Goal: Find specific page/section: Find specific page/section

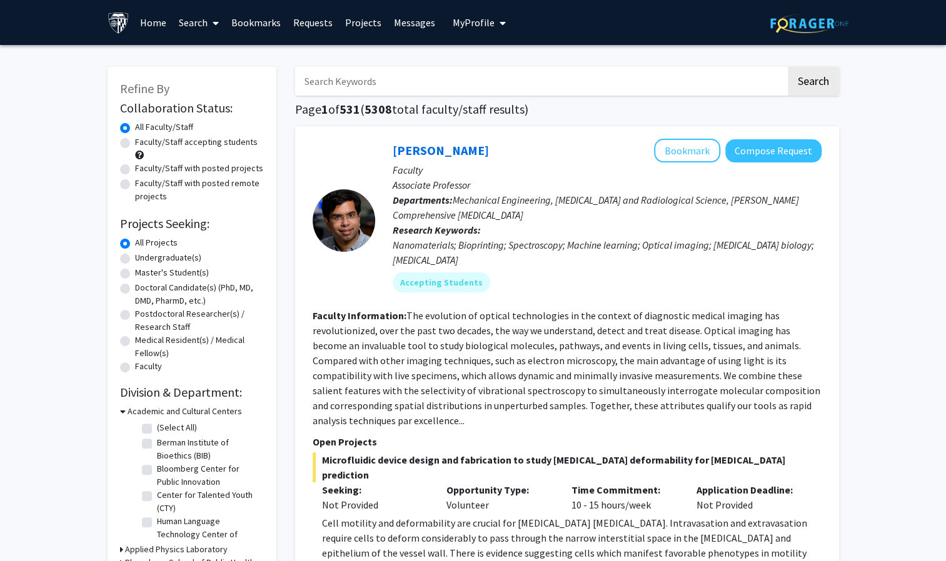
click at [233, 21] on link "Bookmarks" at bounding box center [256, 23] width 62 height 44
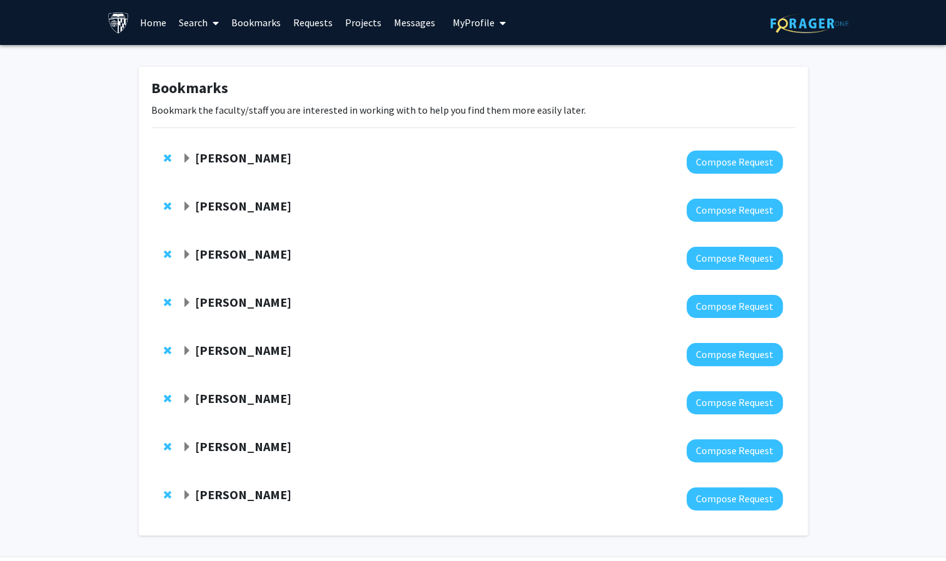
click at [248, 153] on strong "[PERSON_NAME]" at bounding box center [243, 158] width 96 height 16
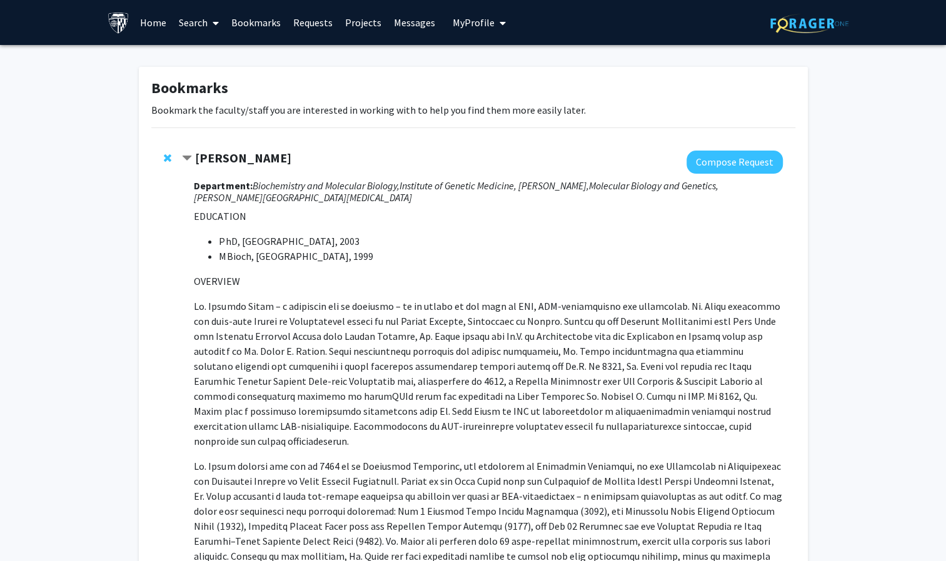
click at [248, 153] on strong "[PERSON_NAME]" at bounding box center [243, 158] width 96 height 16
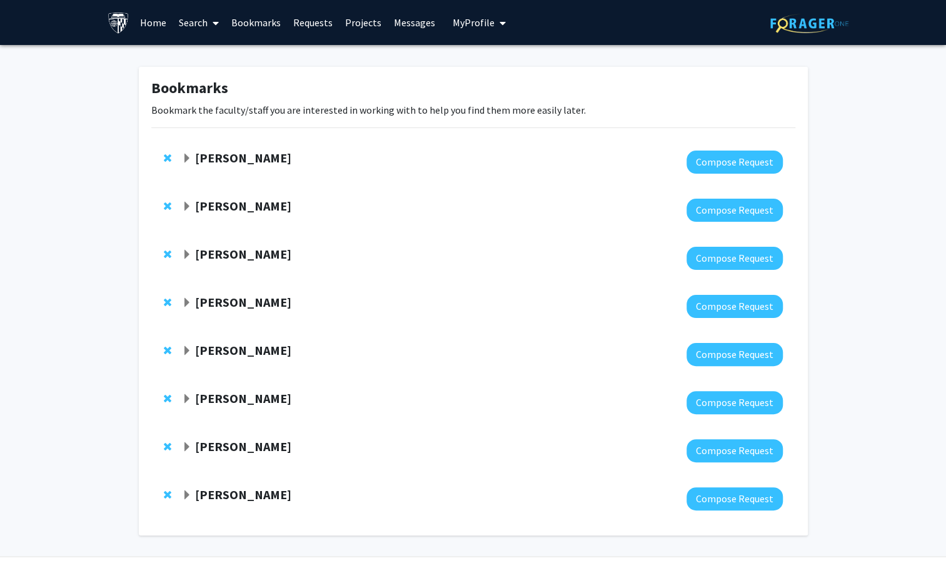
scroll to position [39, 0]
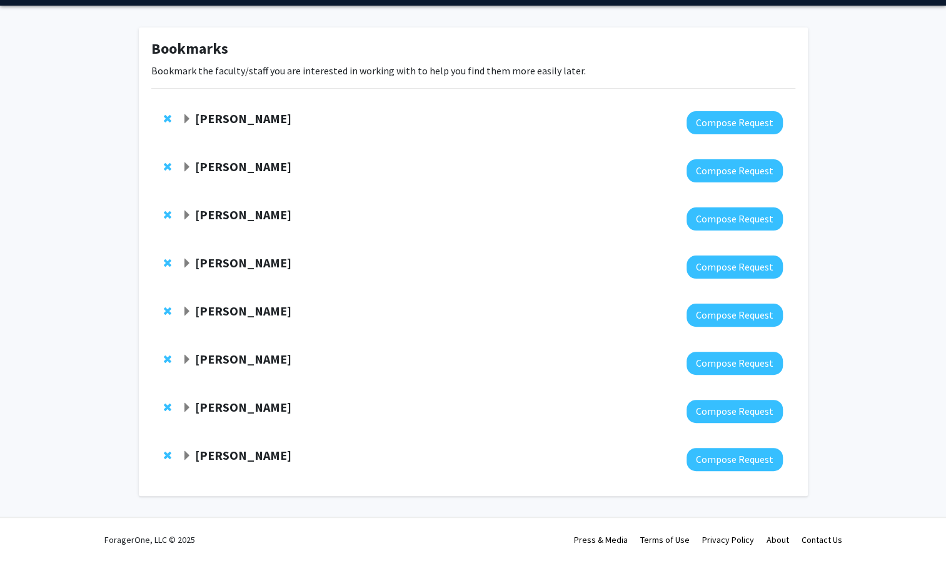
click at [229, 406] on strong "[PERSON_NAME]" at bounding box center [243, 407] width 96 height 16
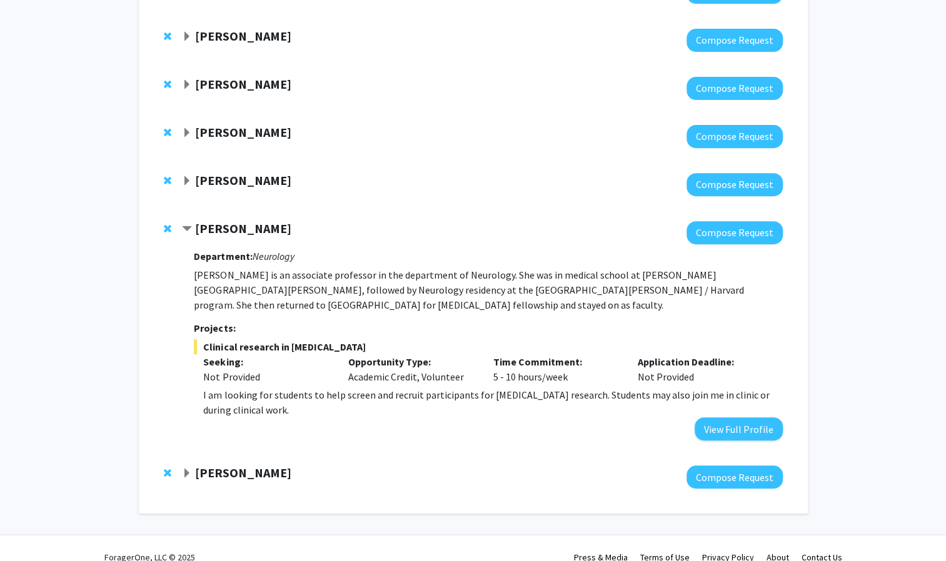
scroll to position [0, 0]
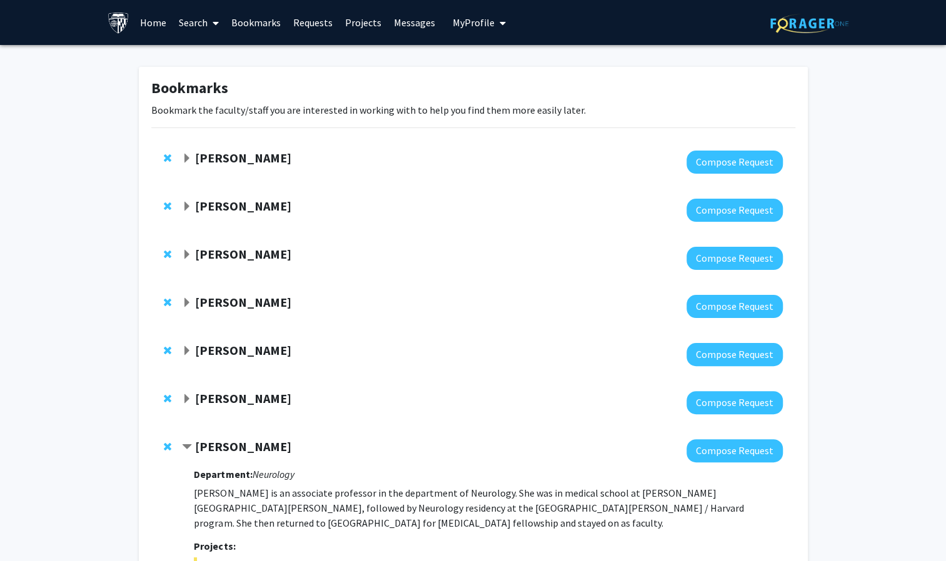
click at [156, 29] on link "Home" at bounding box center [153, 23] width 39 height 44
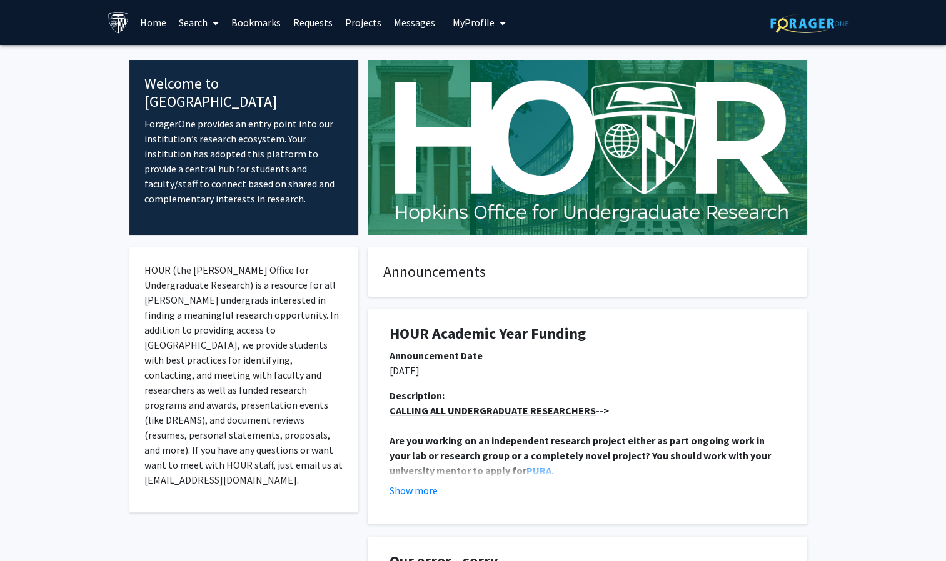
click at [185, 29] on link "Search" at bounding box center [199, 23] width 53 height 44
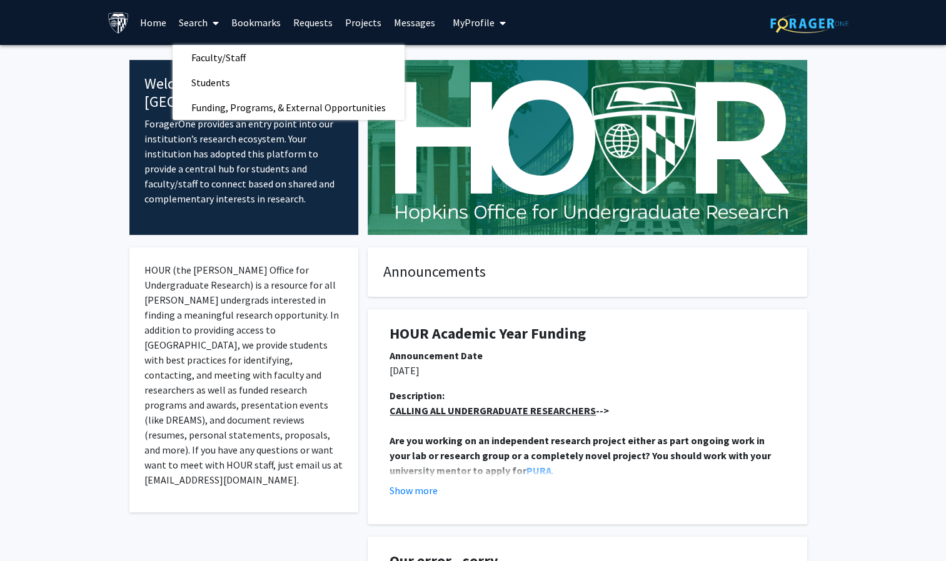
click at [159, 22] on link "Home" at bounding box center [153, 23] width 39 height 44
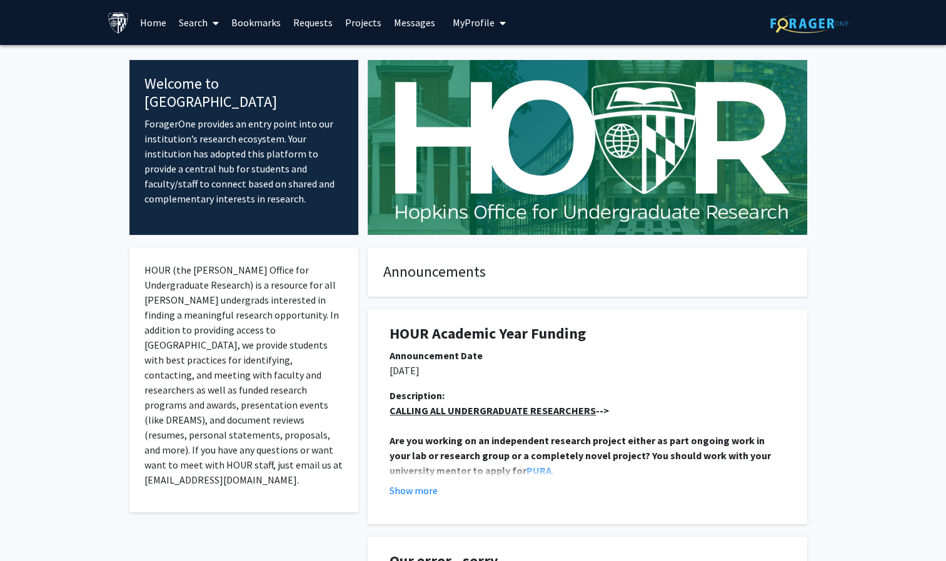
click at [188, 26] on link "Search" at bounding box center [199, 23] width 53 height 44
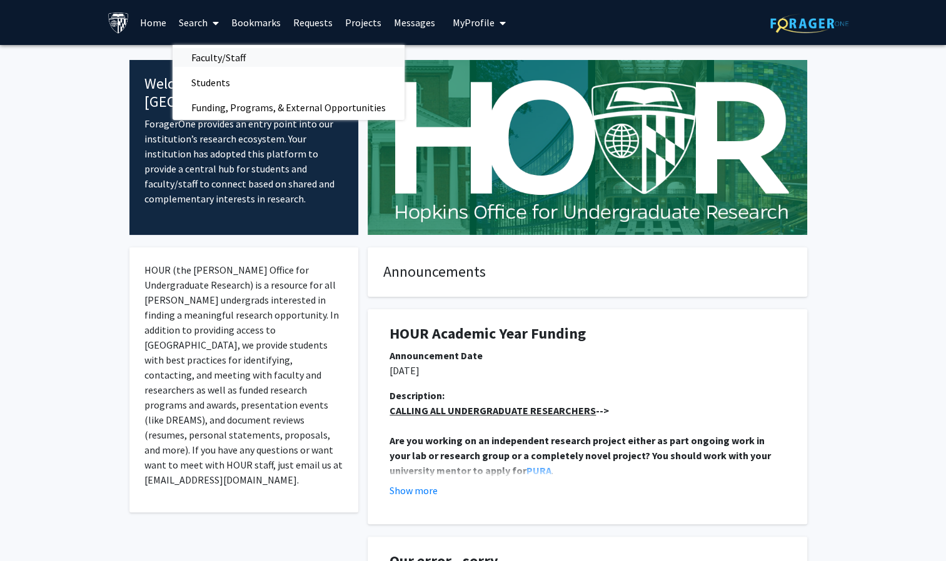
click at [199, 60] on span "Faculty/Staff" at bounding box center [219, 57] width 92 height 25
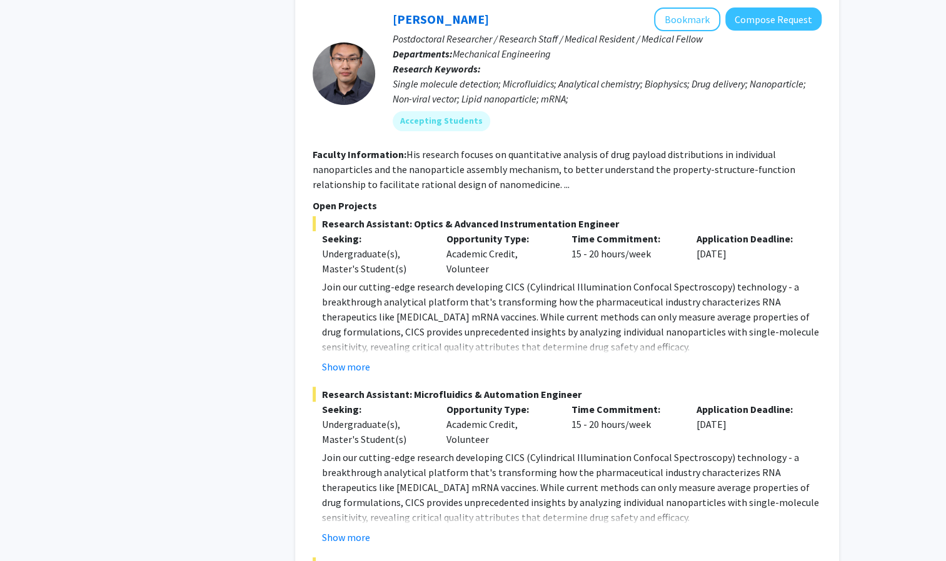
scroll to position [5928, 0]
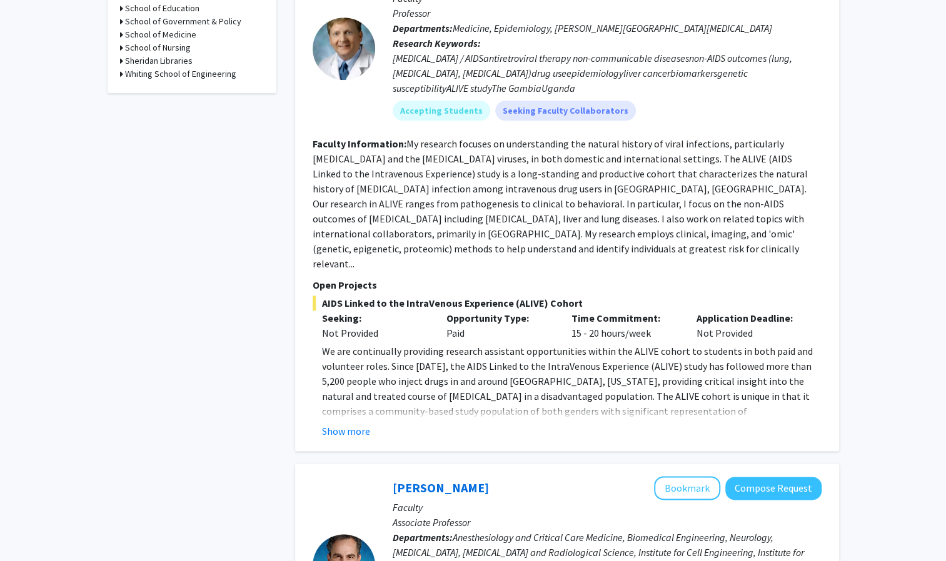
scroll to position [605, 0]
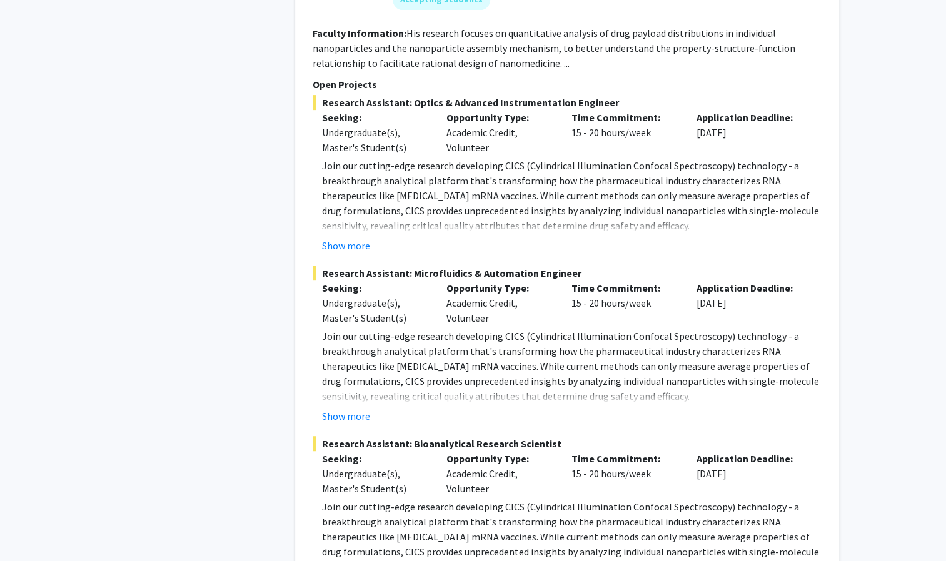
scroll to position [5928, 0]
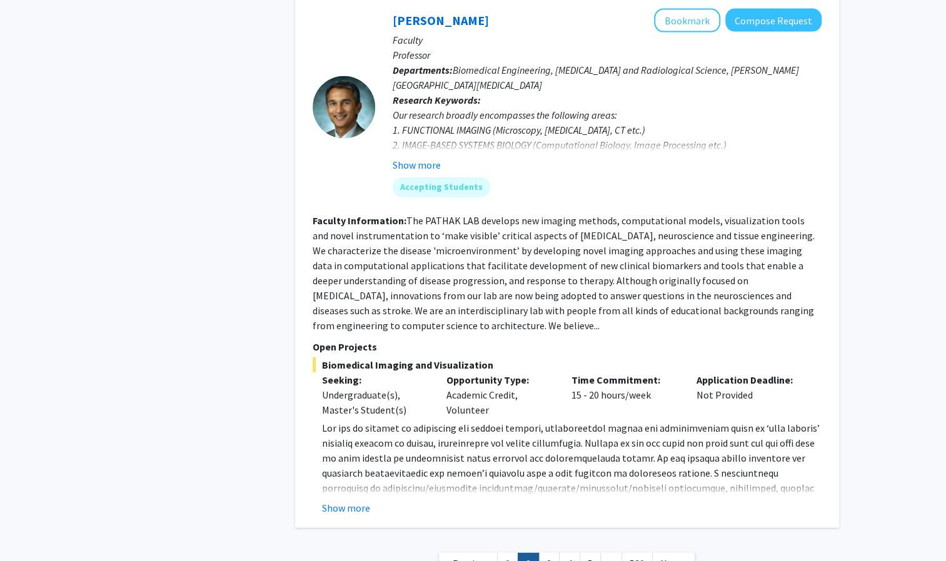
scroll to position [4504, 0]
click at [543, 553] on link "3" at bounding box center [548, 564] width 21 height 22
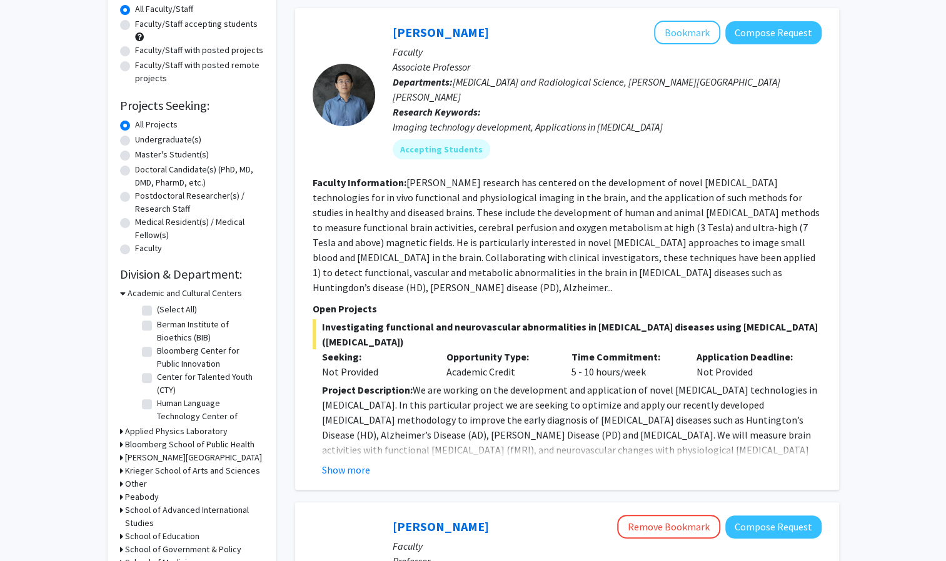
scroll to position [119, 0]
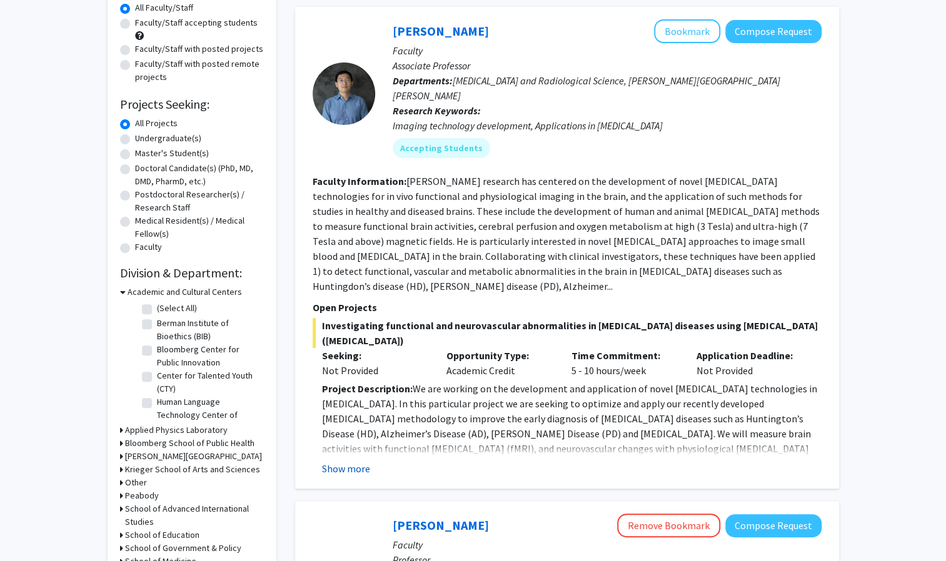
click at [368, 461] on button "Show more" at bounding box center [346, 468] width 48 height 15
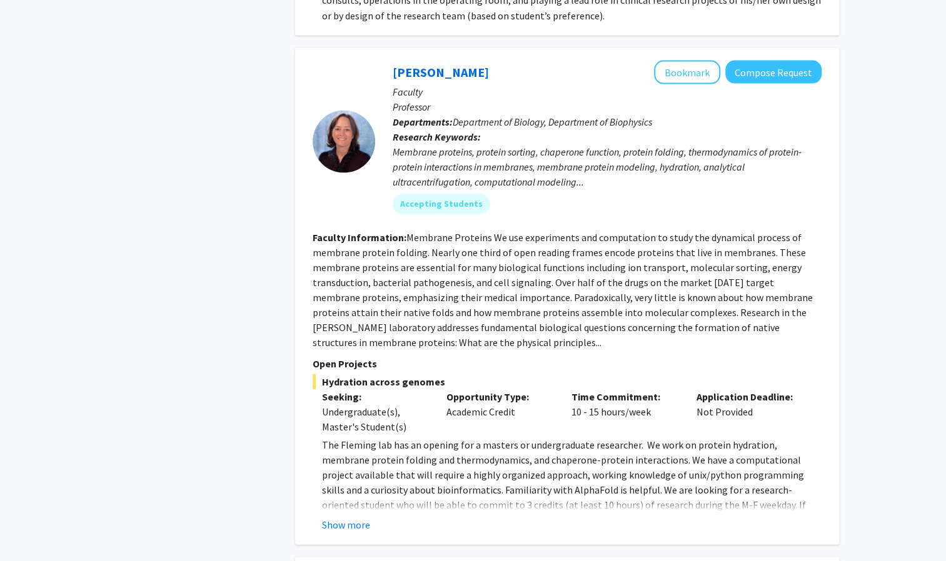
scroll to position [1437, 0]
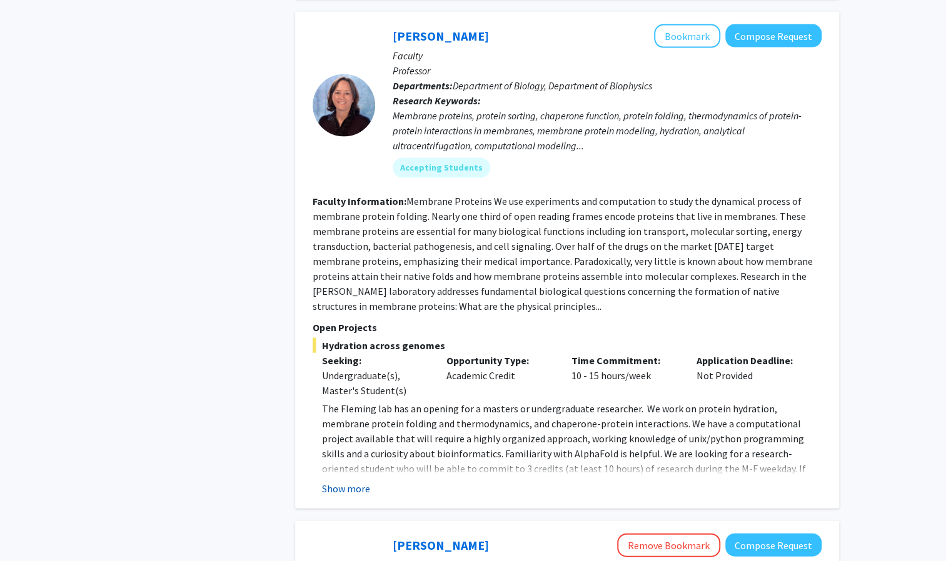
click at [351, 481] on button "Show more" at bounding box center [346, 488] width 48 height 15
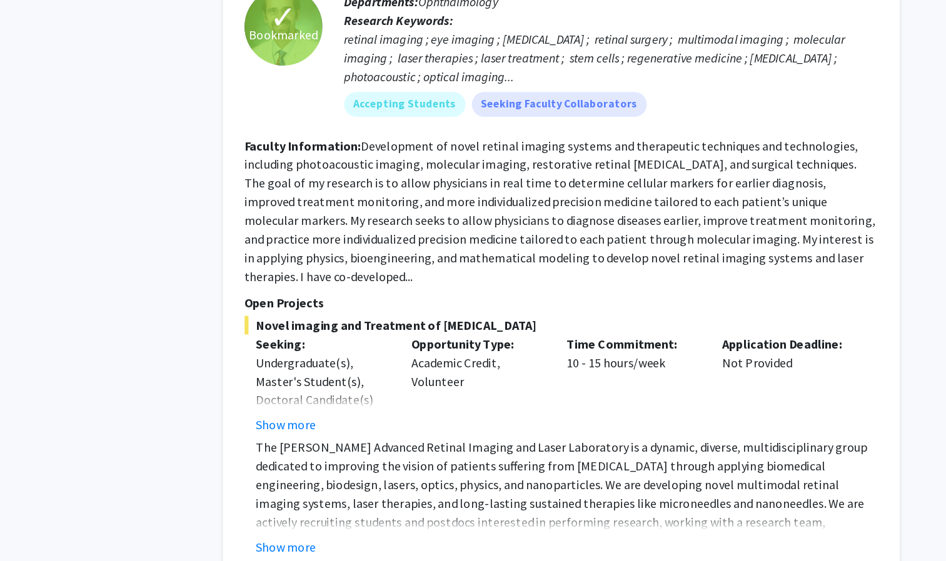
scroll to position [2110, 0]
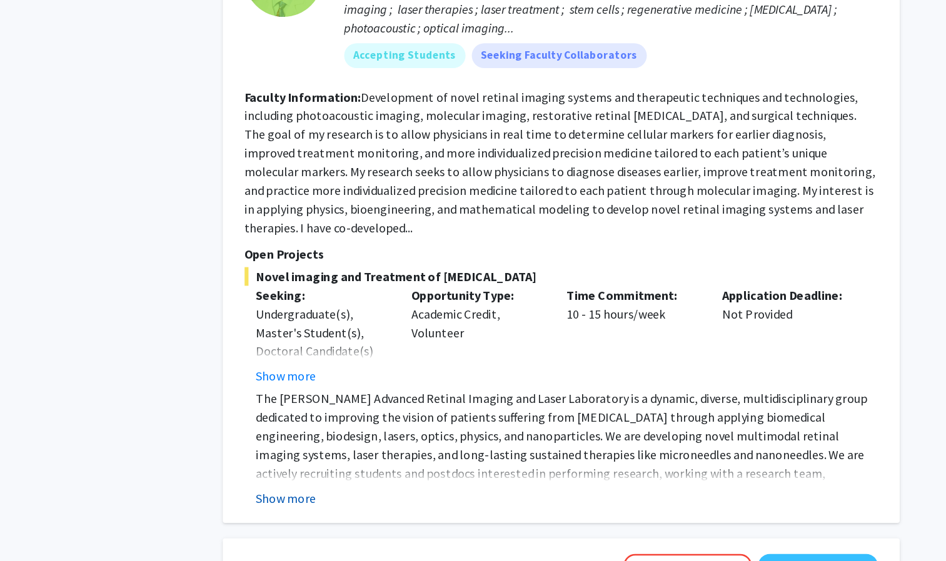
click at [357, 503] on button "Show more" at bounding box center [346, 510] width 48 height 15
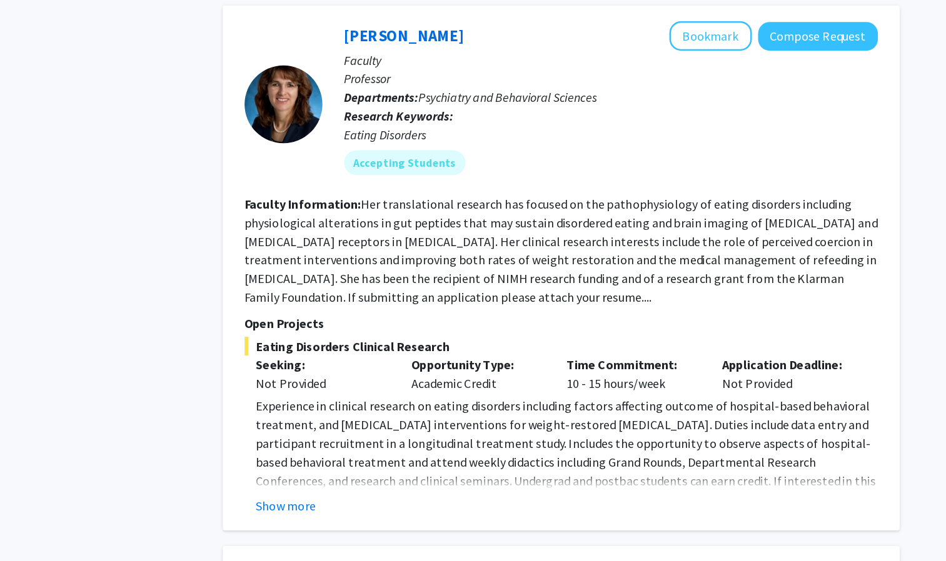
scroll to position [4020, 0]
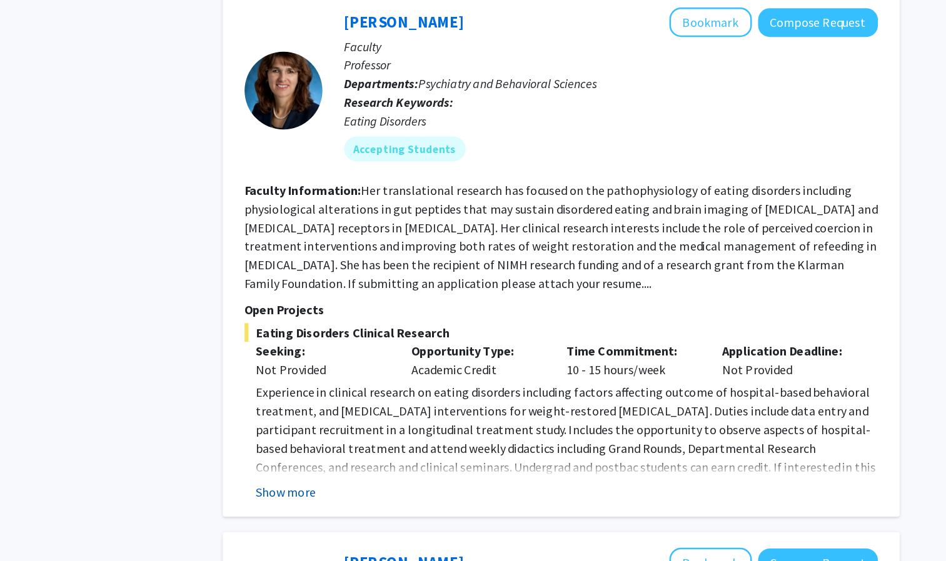
click at [345, 477] on button "Show more" at bounding box center [346, 484] width 48 height 15
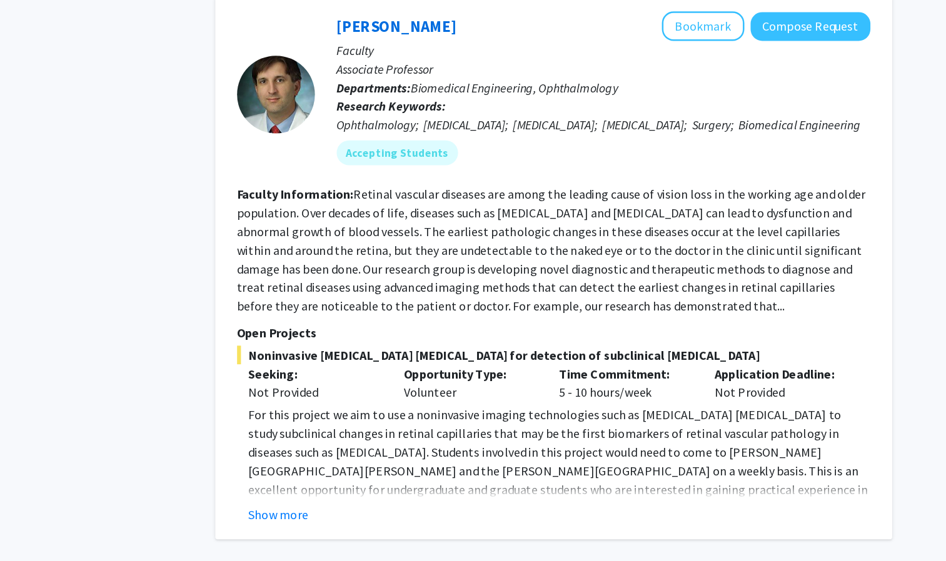
scroll to position [4911, 0]
